Goal: Information Seeking & Learning: Learn about a topic

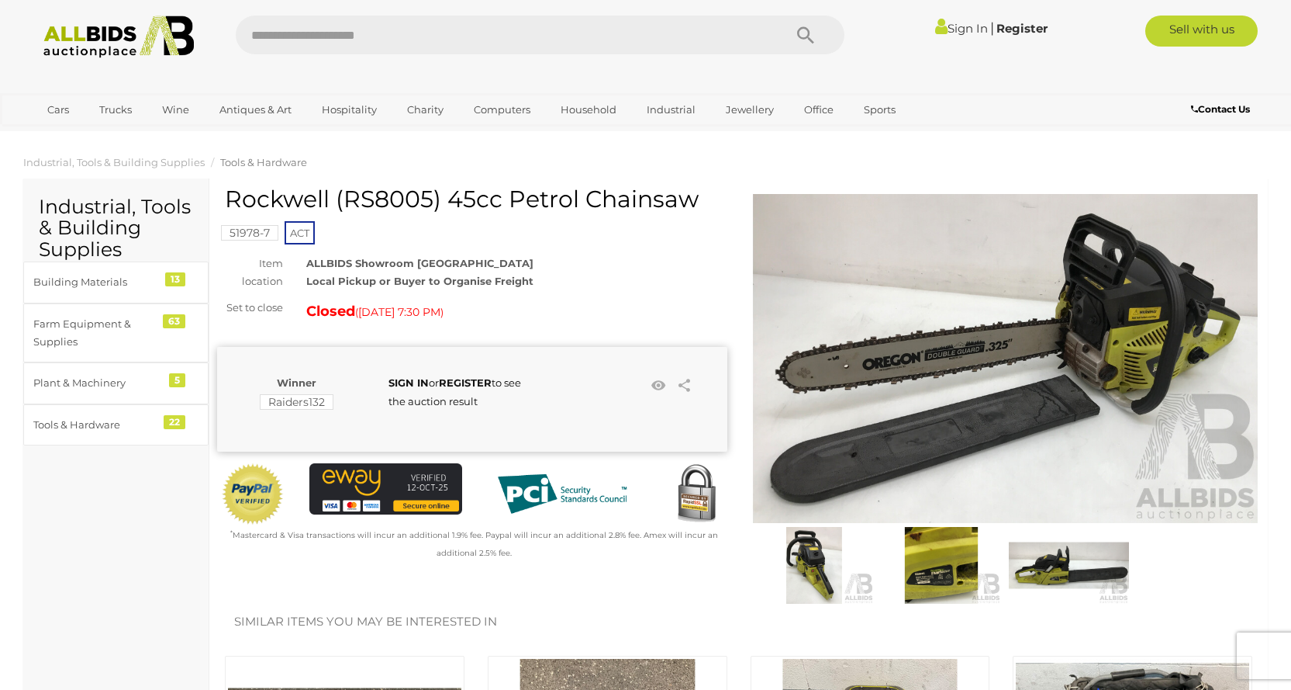
drag, startPoint x: 441, startPoint y: 203, endPoint x: 227, endPoint y: 193, distance: 214.3
click at [227, 193] on h1 "Rockwell (RS8005) 45cc Petrol Chainsaw" at bounding box center [474, 199] width 499 height 26
copy h1 "Rockwell (RS8005)"
click at [98, 37] on img at bounding box center [119, 37] width 168 height 43
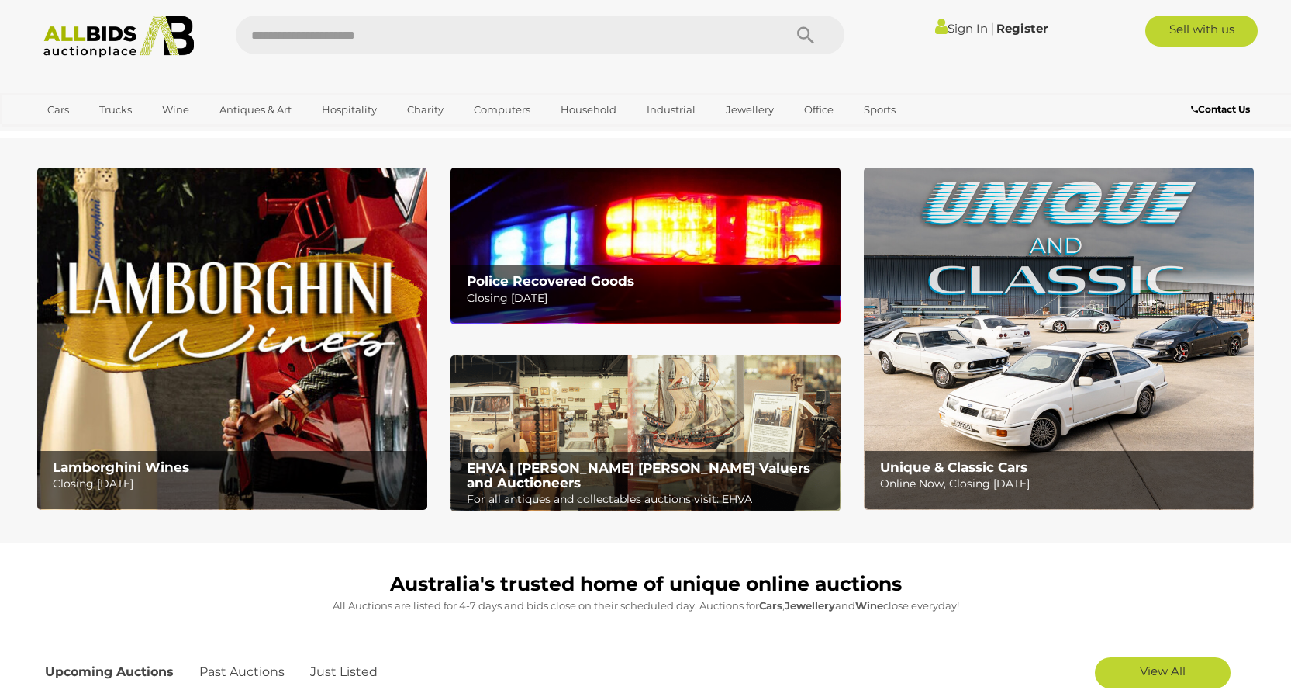
click at [354, 29] on input "text" at bounding box center [502, 35] width 532 height 39
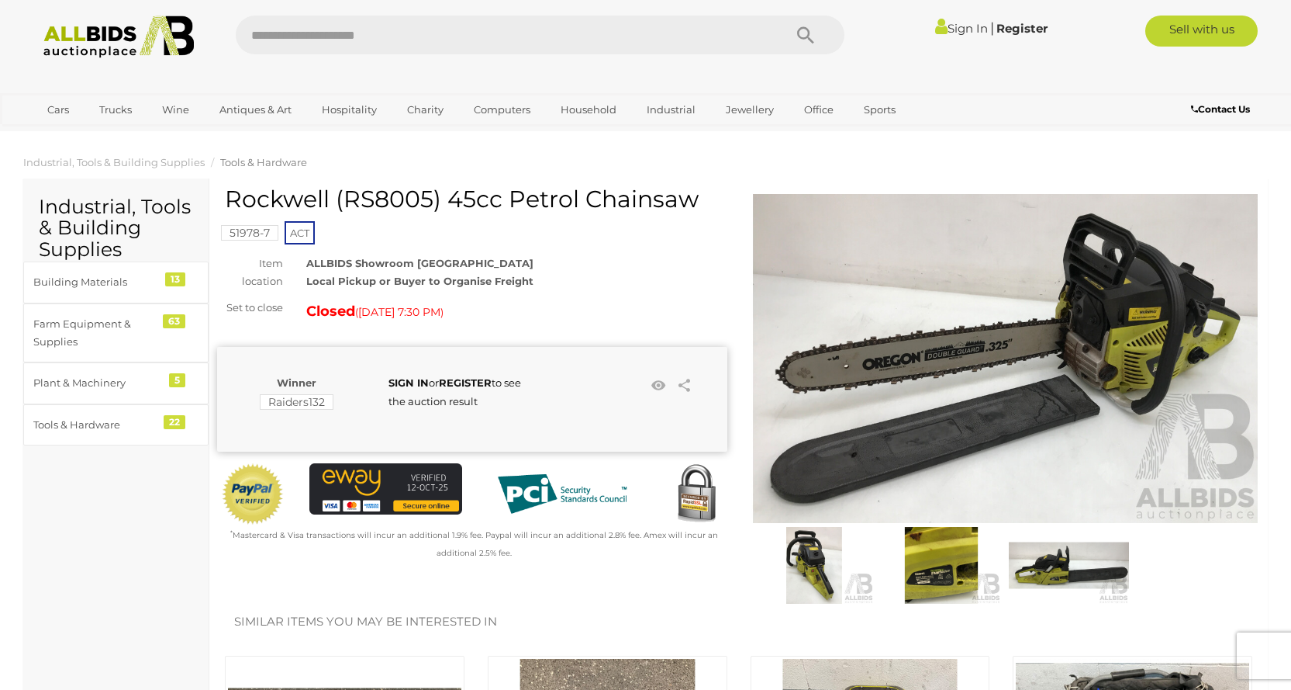
click at [825, 341] on img at bounding box center [1006, 358] width 510 height 329
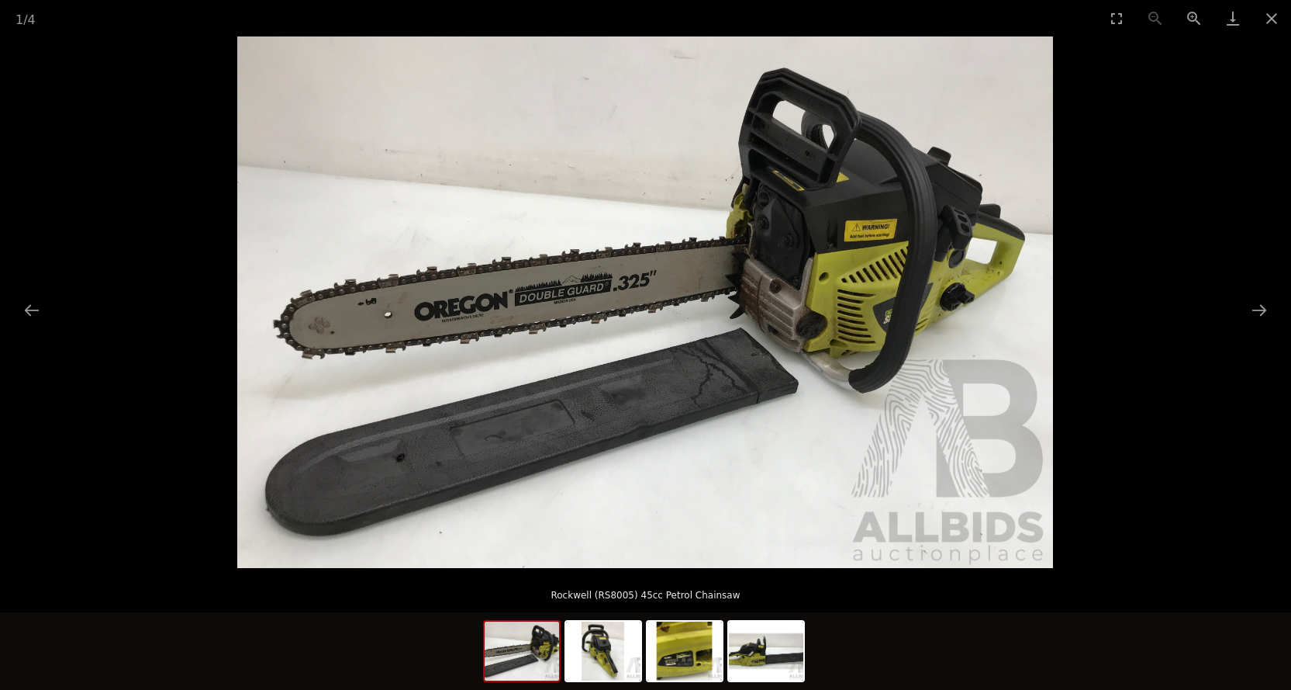
click at [637, 287] on img at bounding box center [645, 301] width 816 height 531
click at [691, 282] on img at bounding box center [645, 301] width 816 height 531
click at [608, 645] on img at bounding box center [603, 650] width 74 height 59
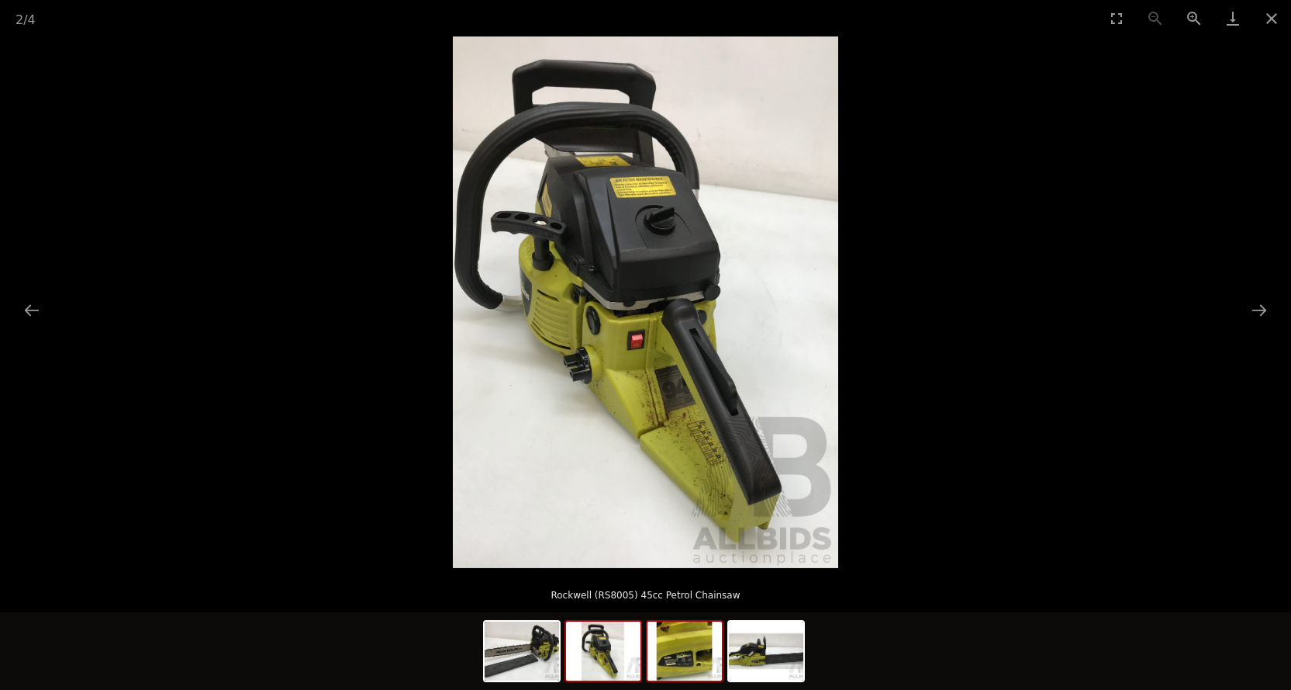
click at [674, 652] on img at bounding box center [685, 650] width 74 height 59
click at [721, 652] on img at bounding box center [685, 650] width 74 height 59
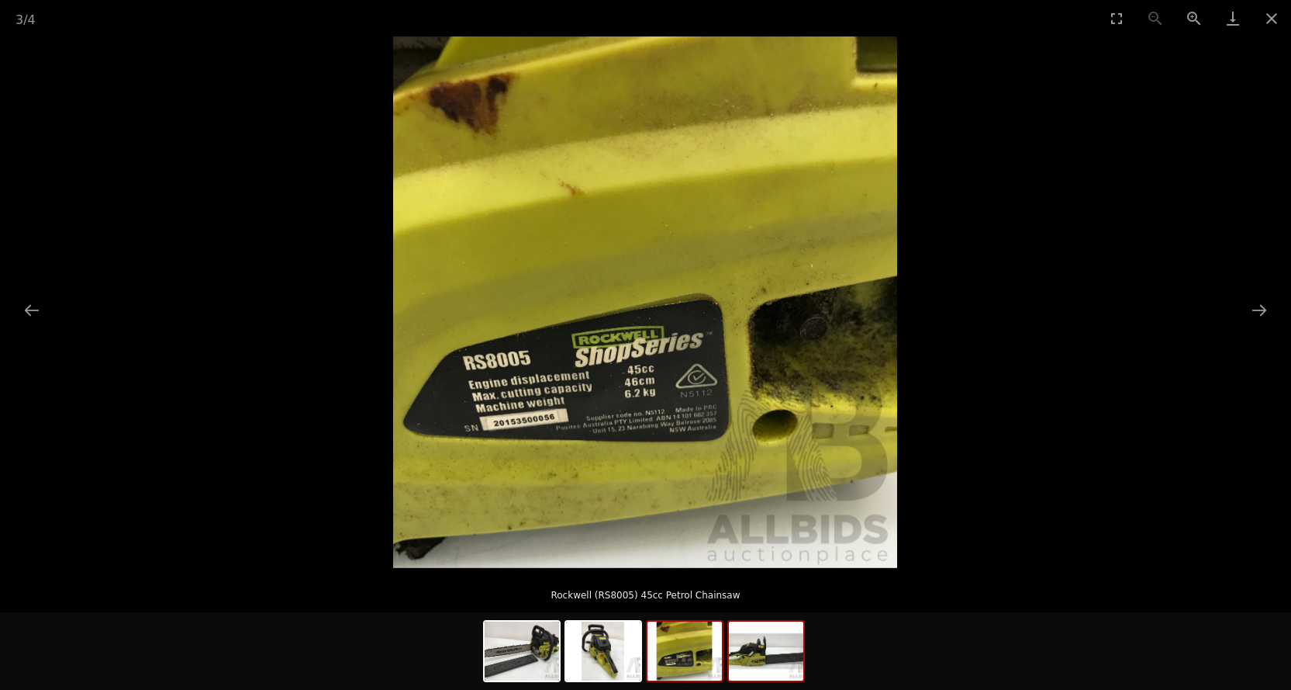
click at [738, 655] on img at bounding box center [766, 650] width 74 height 59
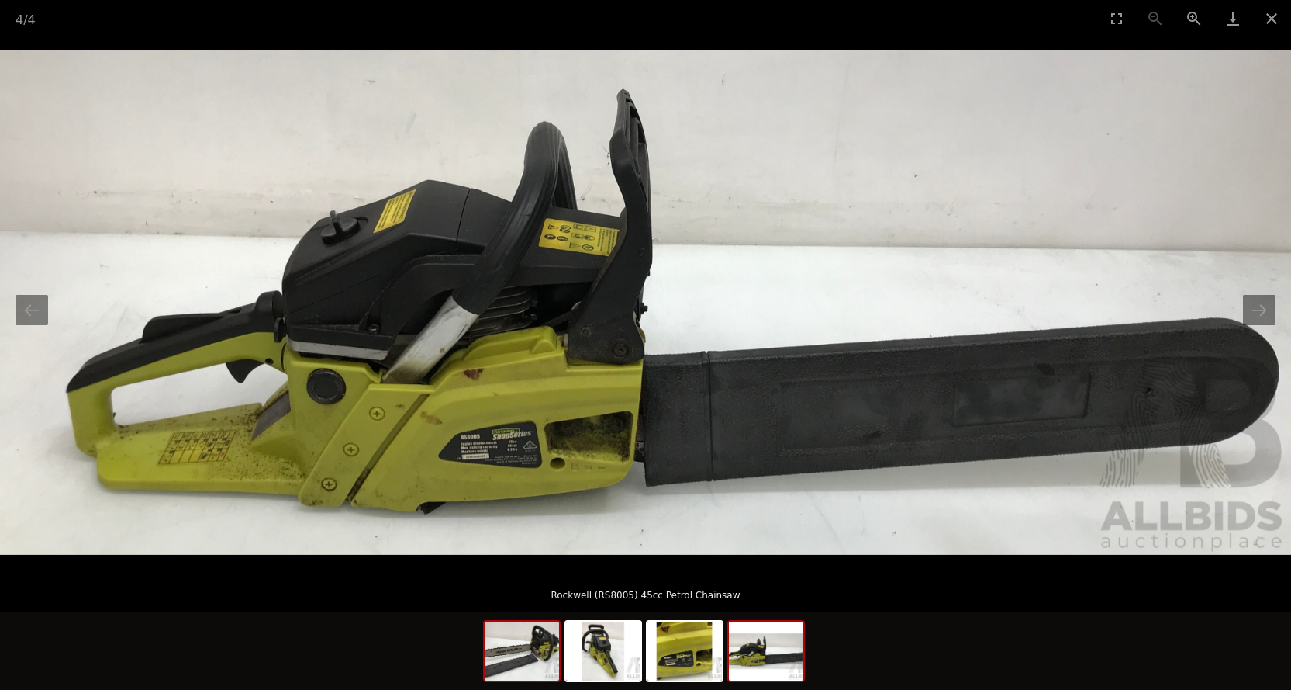
click at [512, 640] on img at bounding box center [522, 650] width 74 height 59
